Goal: Check status: Check status

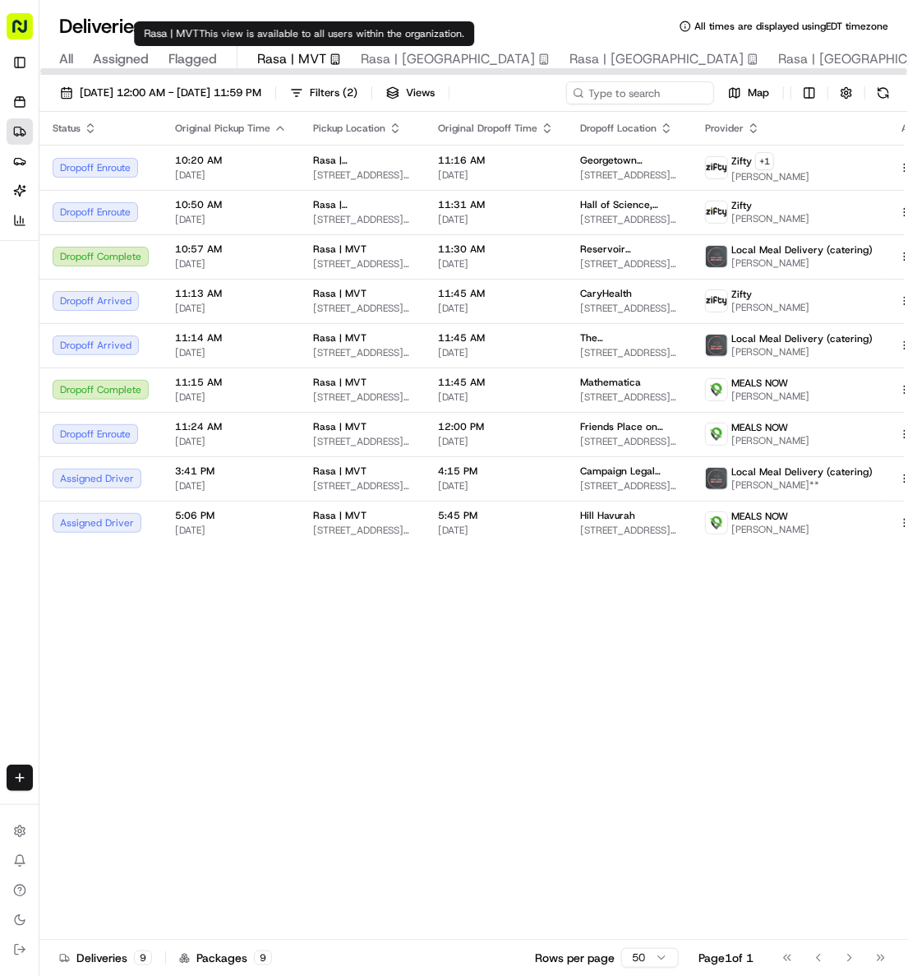
click at [284, 57] on span "Rasa | MVT" at bounding box center [291, 59] width 69 height 20
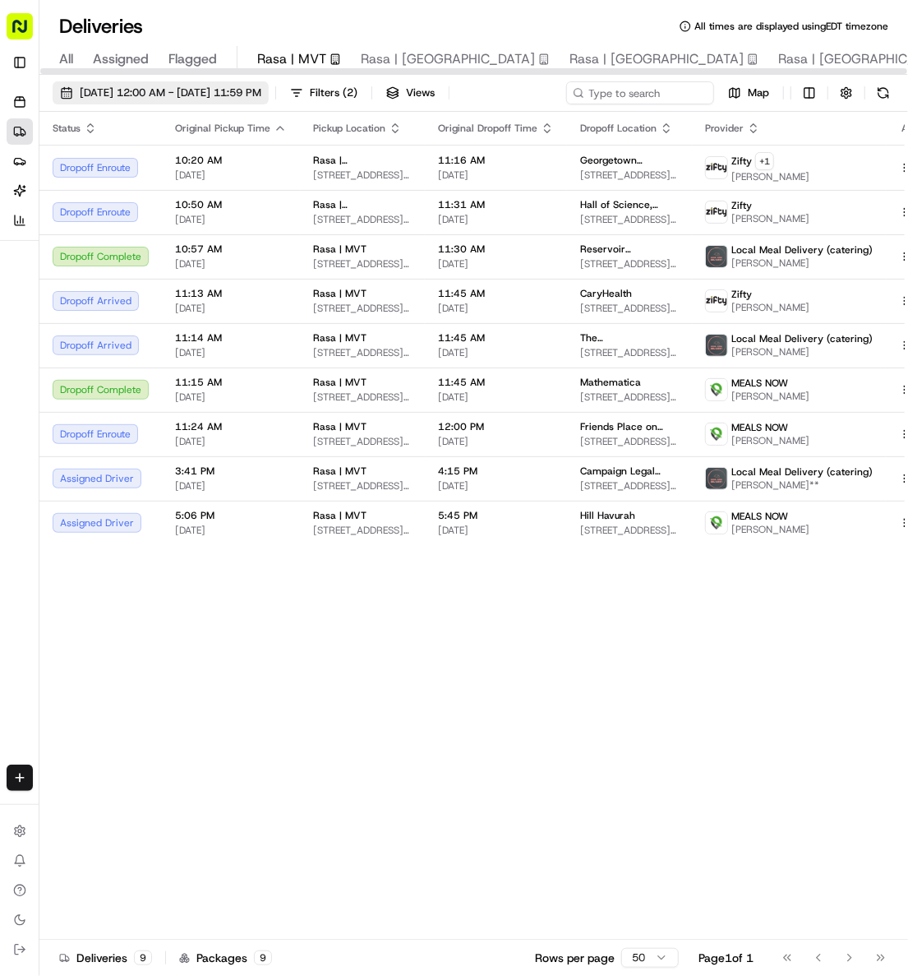
click at [217, 90] on span "[DATE] 12:00 AM - [DATE] 11:59 PM" at bounding box center [171, 92] width 182 height 15
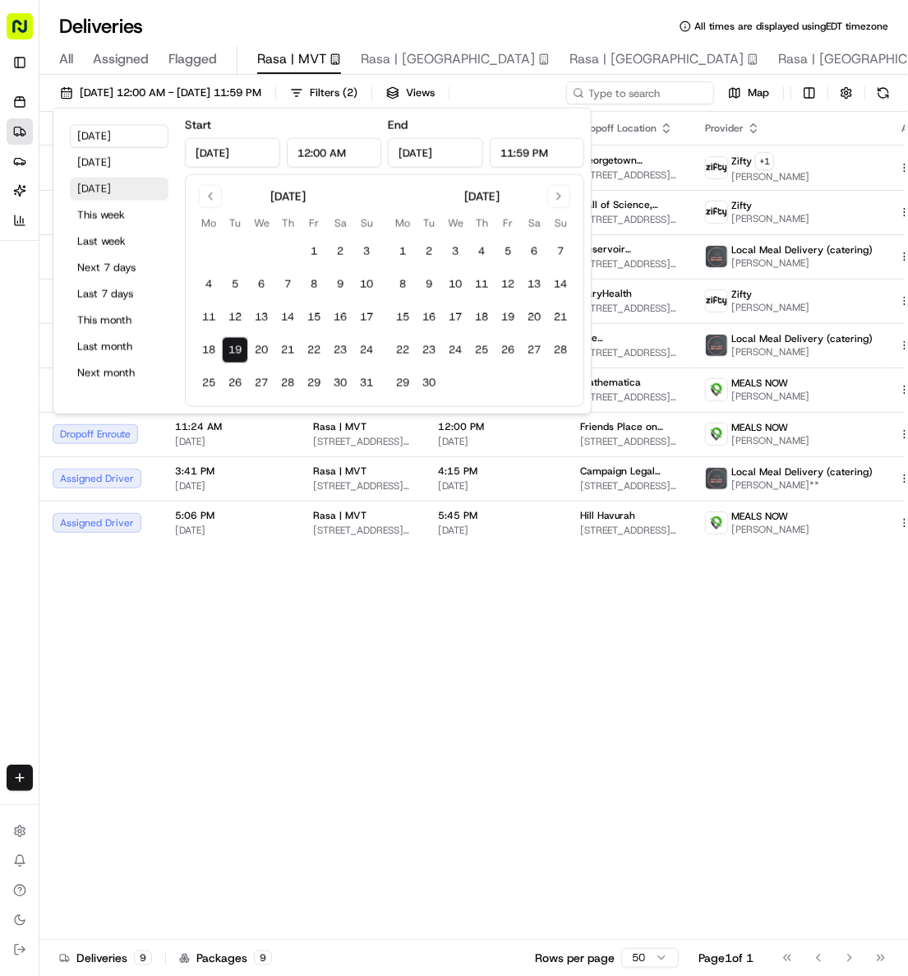
click at [116, 185] on button "[DATE]" at bounding box center [119, 189] width 99 height 23
type input "[DATE]"
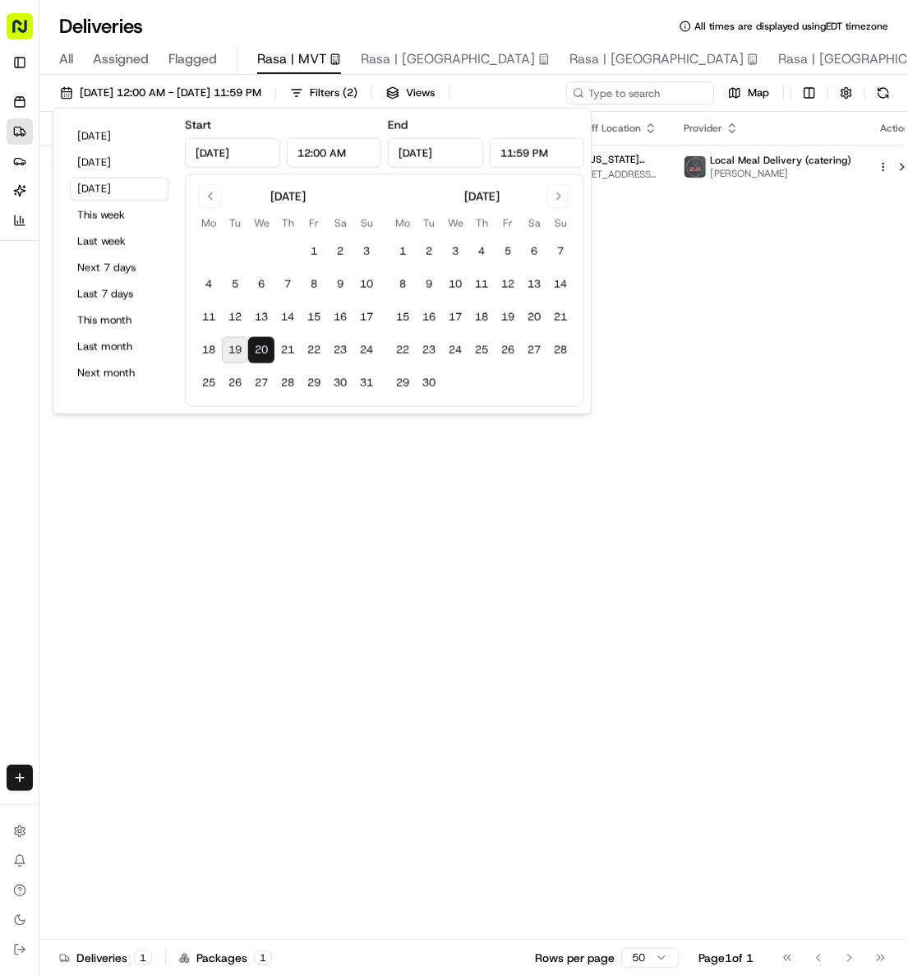
click at [501, 566] on div "Status Original Pickup Time Pickup Location Original Dropoff Time Dropoff Locat…" at bounding box center [482, 526] width 886 height 828
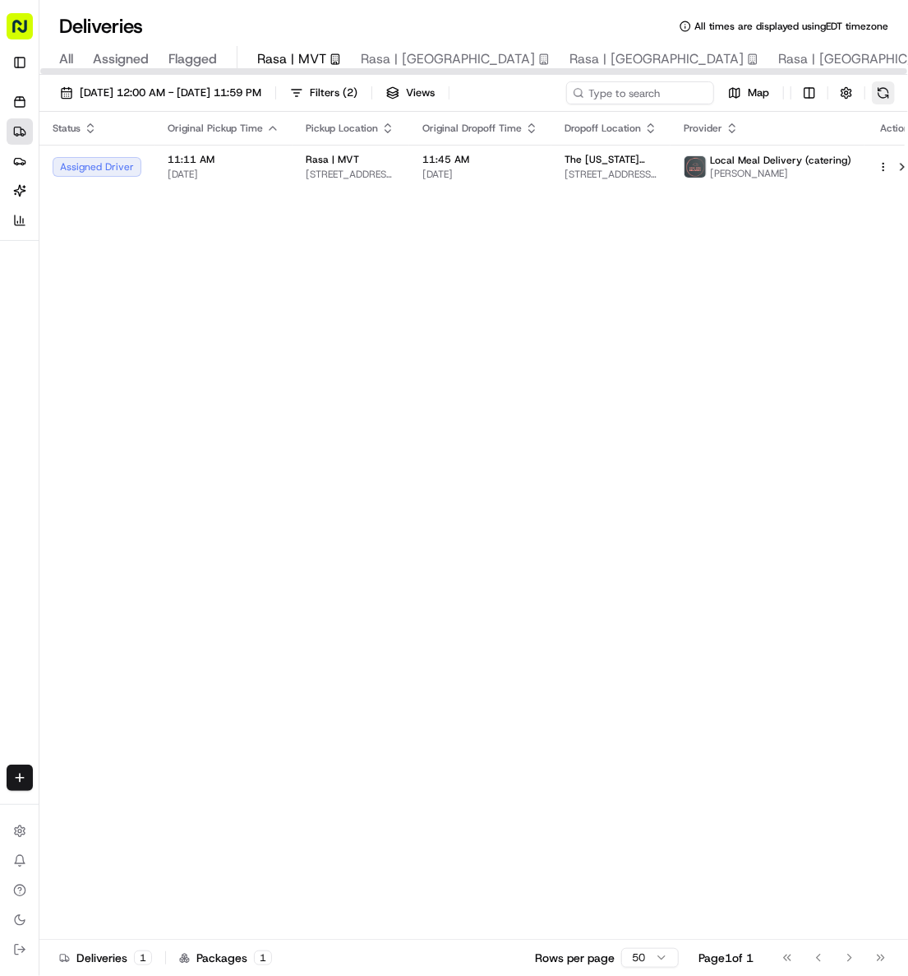
click at [889, 99] on button at bounding box center [883, 92] width 23 height 23
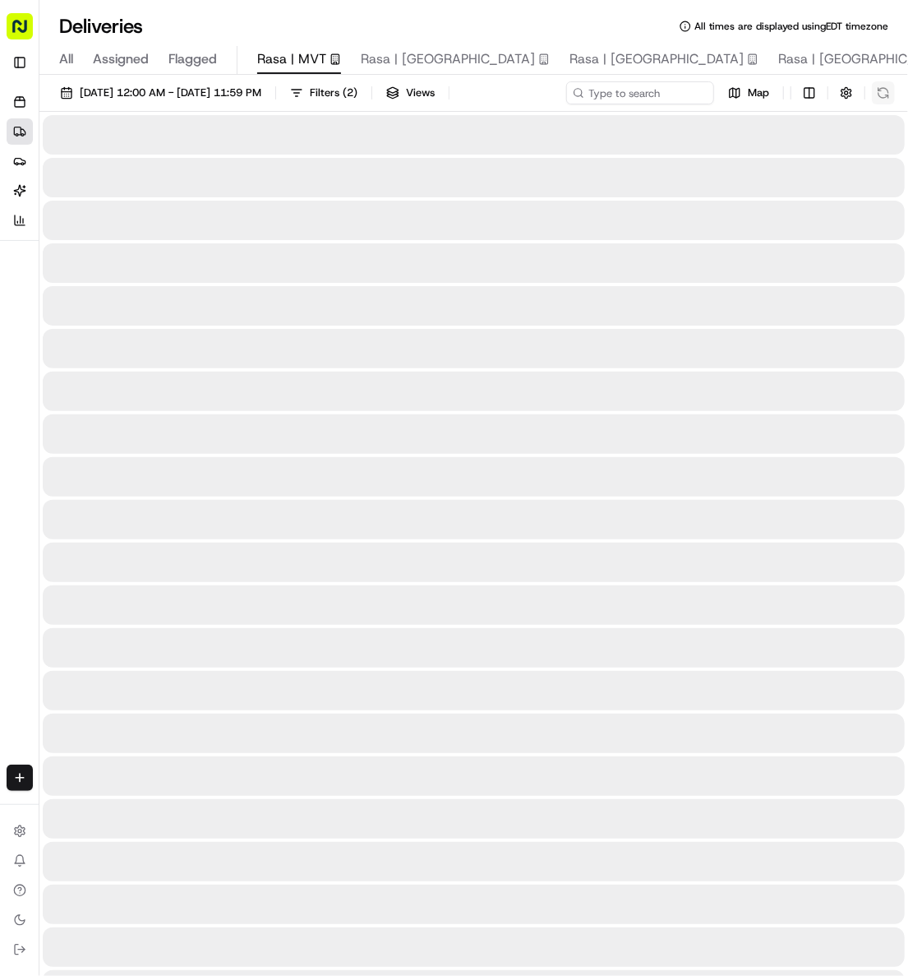
click at [889, 99] on div "Map" at bounding box center [730, 92] width 329 height 23
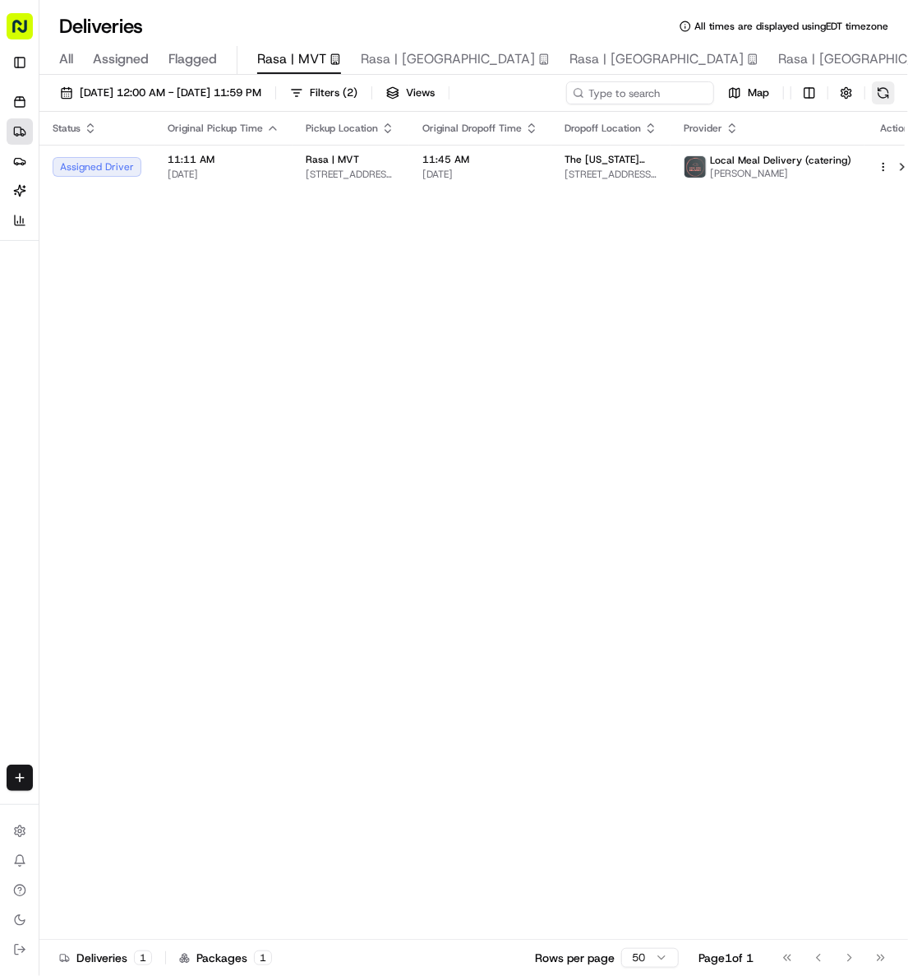
click at [889, 99] on button at bounding box center [883, 92] width 23 height 23
click at [889, 99] on div "Map" at bounding box center [730, 92] width 329 height 23
click at [889, 99] on button at bounding box center [883, 92] width 23 height 23
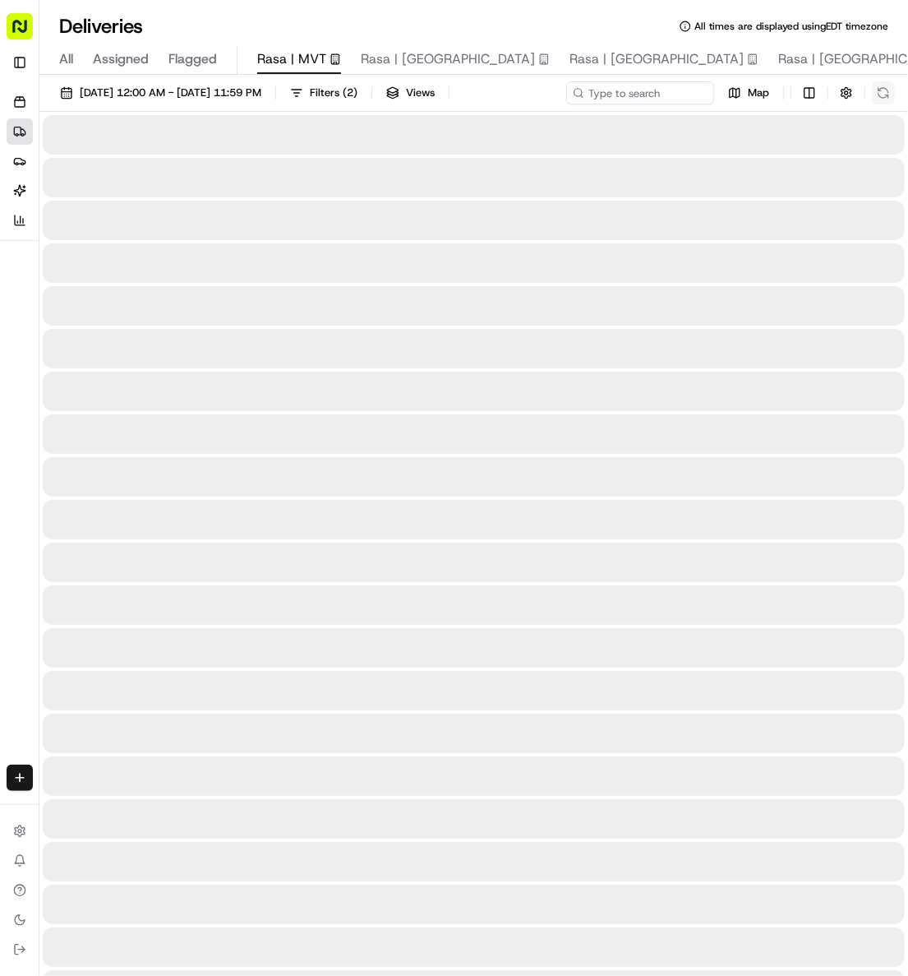
click at [889, 99] on div "Map" at bounding box center [730, 92] width 329 height 23
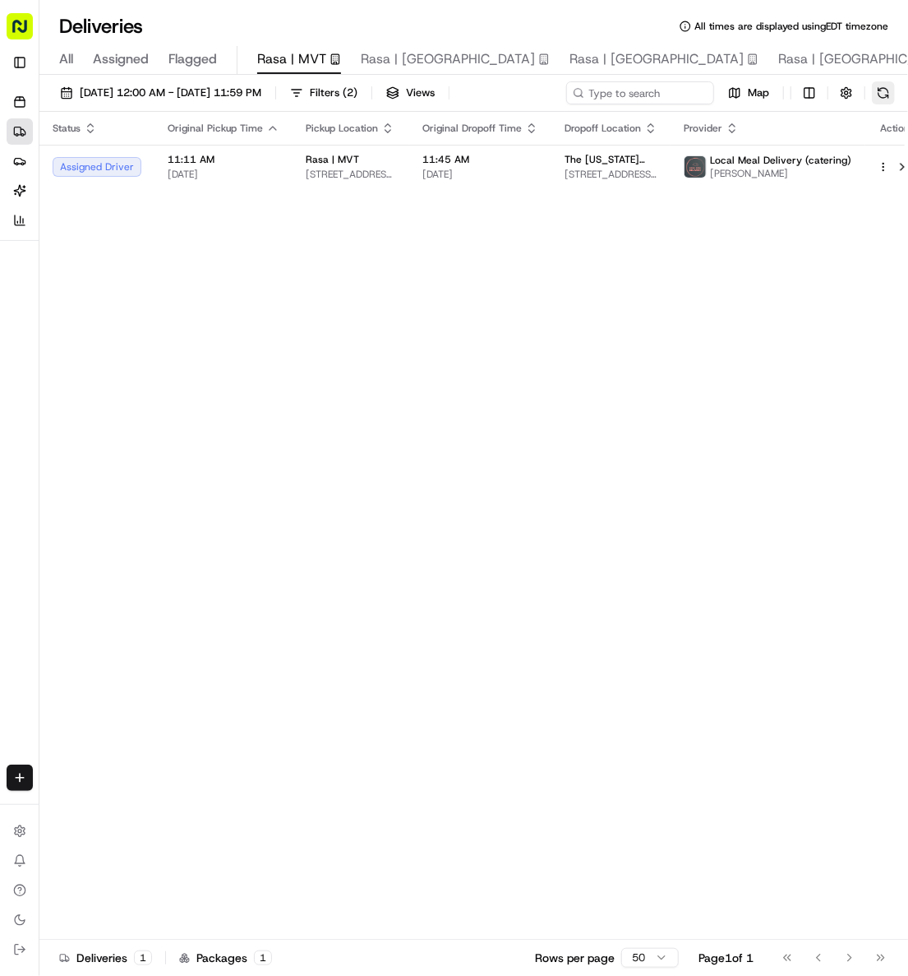
click at [889, 99] on button at bounding box center [883, 92] width 23 height 23
